Goal: Information Seeking & Learning: Find specific fact

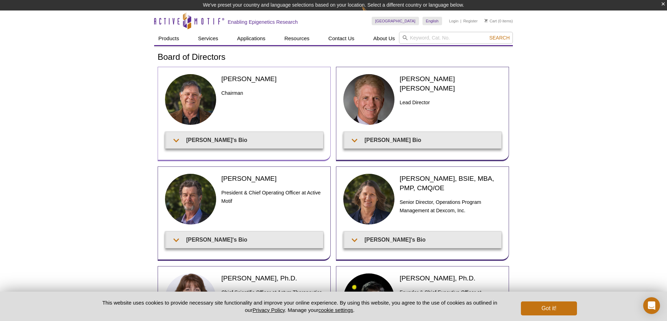
scroll to position [216, 0]
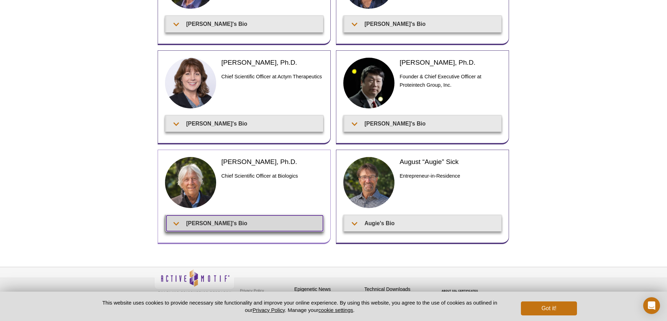
click at [217, 220] on summary "[PERSON_NAME]'s Bio" at bounding box center [244, 224] width 156 height 16
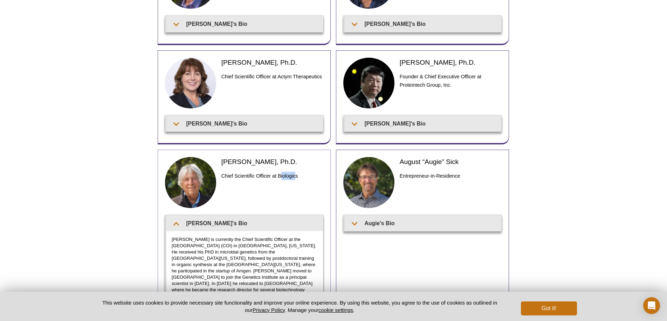
drag, startPoint x: 280, startPoint y: 176, endPoint x: 302, endPoint y: 176, distance: 22.4
click at [302, 176] on h3 "Chief Scientific Officer at Biologics" at bounding box center [272, 176] width 102 height 8
copy h3 "iologics"
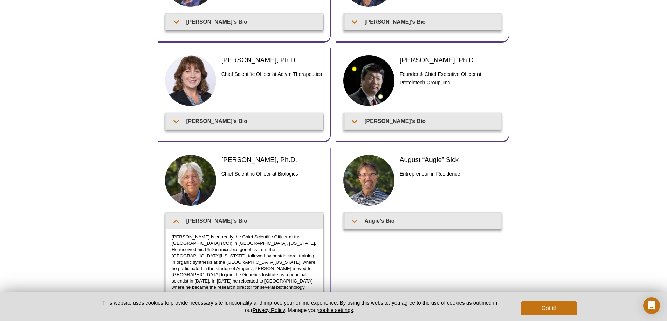
scroll to position [205, 0]
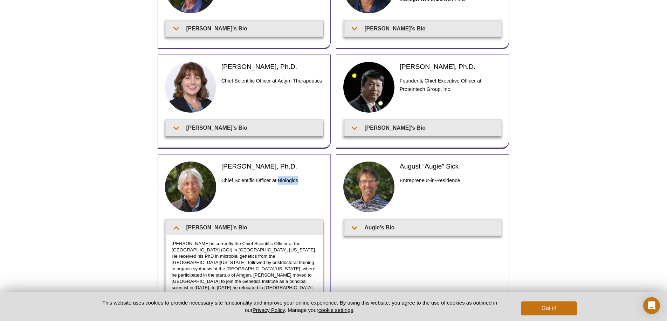
drag, startPoint x: 279, startPoint y: 174, endPoint x: 301, endPoint y: 174, distance: 21.7
click at [301, 176] on h3 "Chief Scientific Officer at Biologics" at bounding box center [272, 180] width 102 height 8
copy h3 "Biologics"
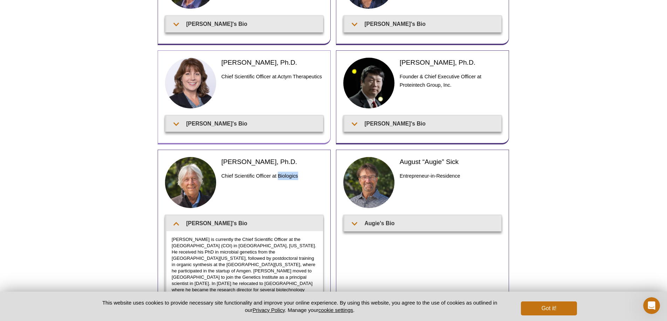
scroll to position [317, 0]
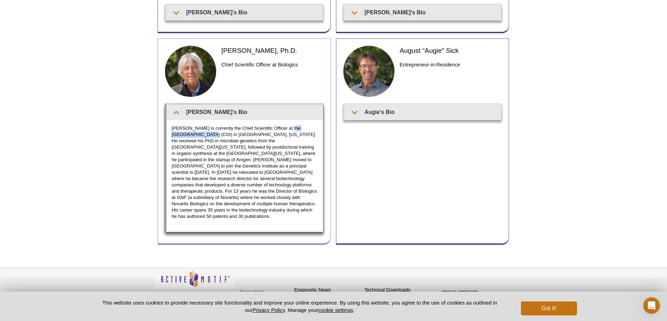
copy p "Center Of Innovatio"
drag, startPoint x: 284, startPoint y: 126, endPoint x: 191, endPoint y: 132, distance: 93.7
click at [191, 132] on p "[PERSON_NAME] is currently the Chief Scientific Officer at the [GEOGRAPHIC_DATA…" at bounding box center [245, 172] width 146 height 95
